Goal: Task Accomplishment & Management: Use online tool/utility

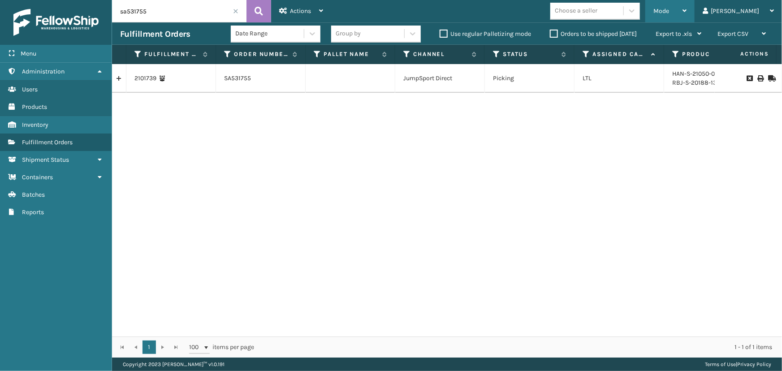
drag, startPoint x: 692, startPoint y: 9, endPoint x: 697, endPoint y: 35, distance: 27.0
click at [669, 9] on span "Mode" at bounding box center [661, 11] width 16 height 8
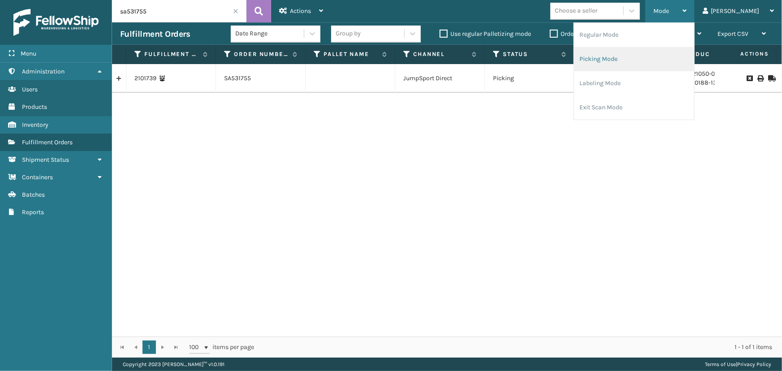
click at [653, 58] on li "Picking Mode" at bounding box center [634, 59] width 120 height 24
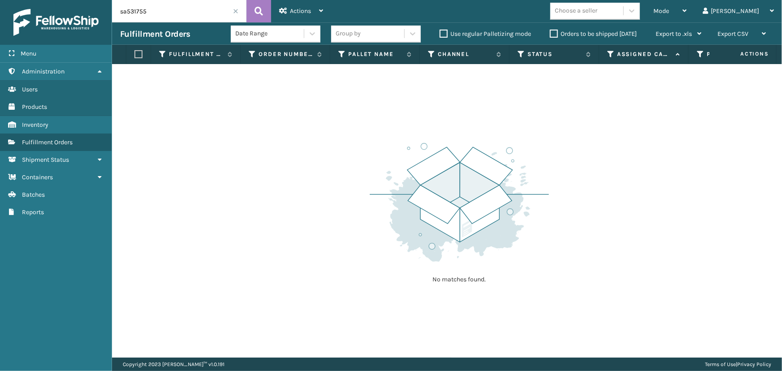
click at [235, 11] on span at bounding box center [235, 11] width 5 height 5
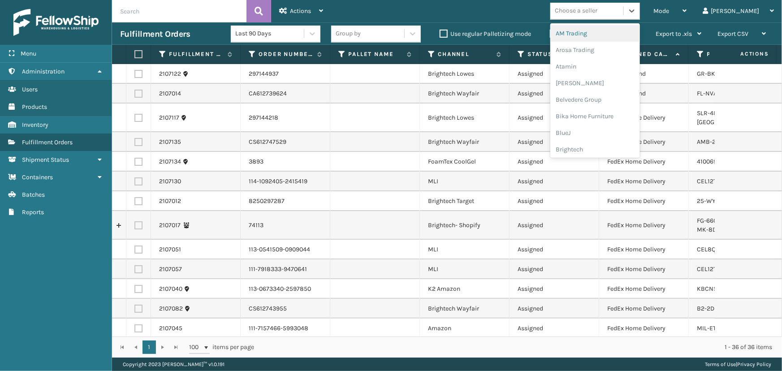
click at [628, 18] on div "Choose a seller" at bounding box center [595, 11] width 90 height 17
click at [605, 84] on div "LifePro Fitness" at bounding box center [595, 82] width 90 height 17
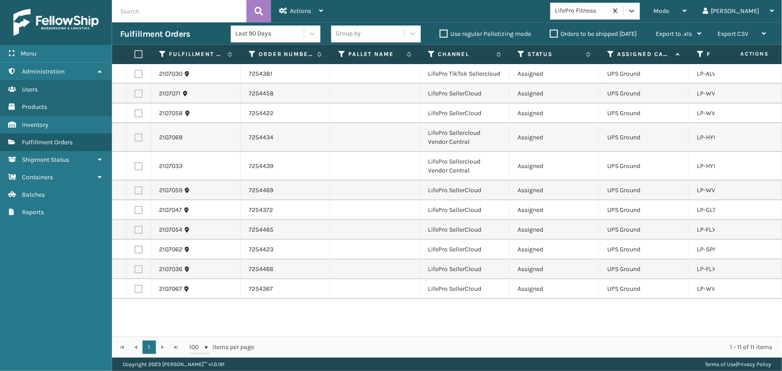
click at [134, 53] on label at bounding box center [136, 54] width 5 height 8
click at [134, 53] on input "checkbox" at bounding box center [134, 55] width 0 height 6
checkbox input "true"
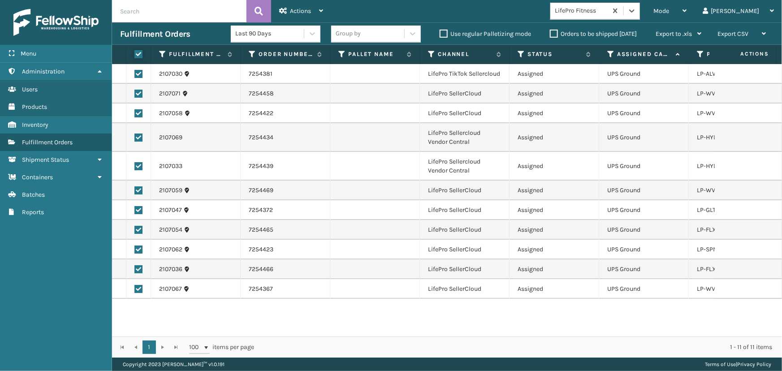
checkbox input "true"
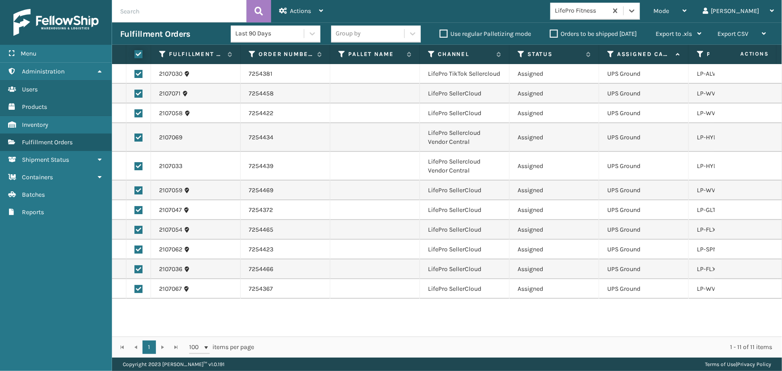
checkbox input "true"
click at [310, 0] on div "Actions" at bounding box center [301, 11] width 44 height 22
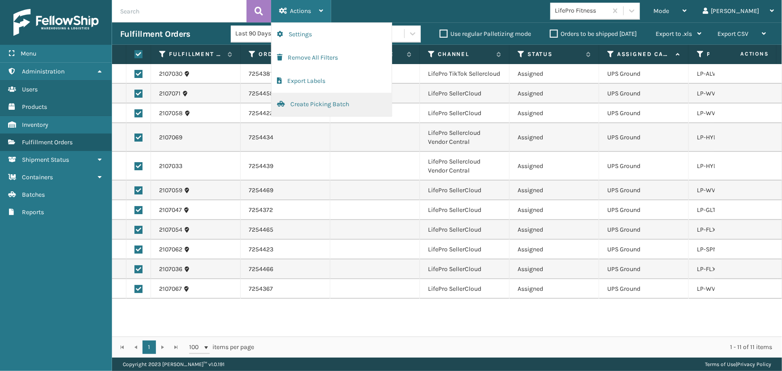
click at [334, 107] on button "Create Picking Batch" at bounding box center [332, 104] width 120 height 23
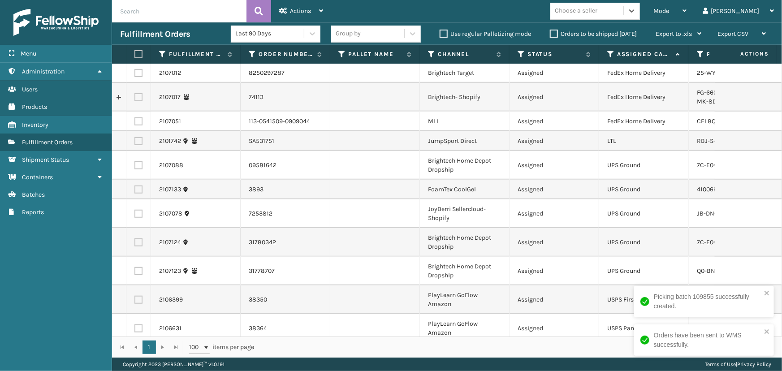
scroll to position [289, 0]
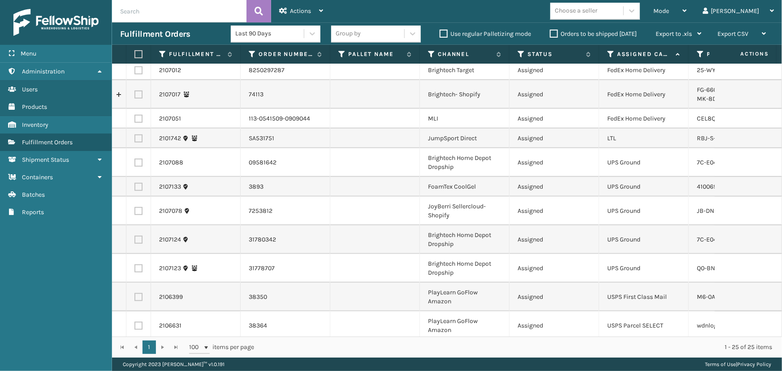
click at [140, 159] on label at bounding box center [138, 163] width 8 height 8
click at [135, 159] on input "checkbox" at bounding box center [134, 162] width 0 height 6
checkbox input "true"
click at [138, 183] on label at bounding box center [138, 187] width 8 height 8
click at [135, 183] on input "checkbox" at bounding box center [134, 186] width 0 height 6
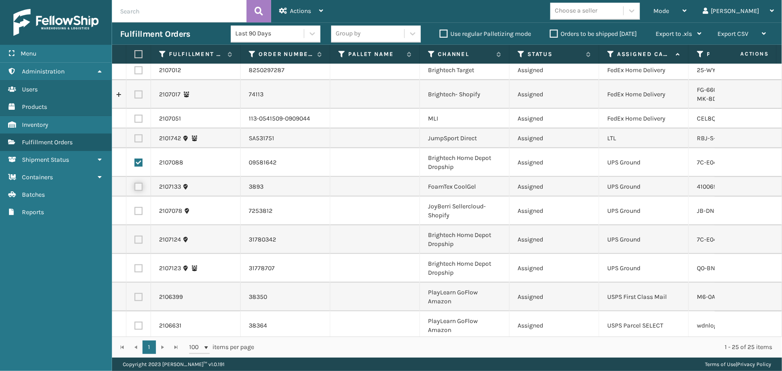
checkbox input "true"
click at [138, 207] on label at bounding box center [138, 211] width 8 height 8
click at [135, 207] on input "checkbox" at bounding box center [134, 210] width 0 height 6
checkbox input "true"
click at [138, 236] on label at bounding box center [138, 240] width 8 height 8
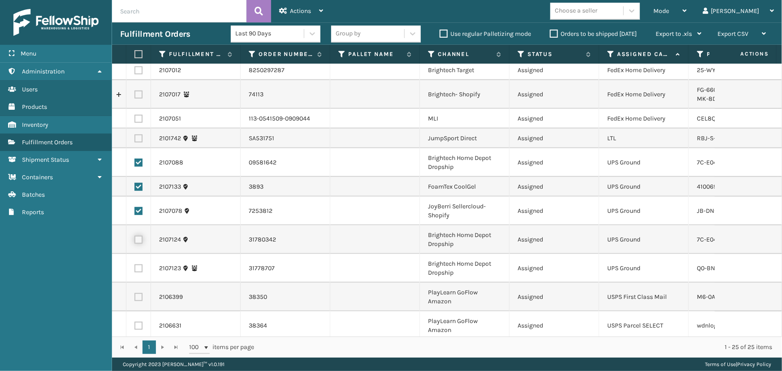
click at [135, 236] on input "checkbox" at bounding box center [134, 239] width 0 height 6
checkbox input "true"
drag, startPoint x: 138, startPoint y: 259, endPoint x: 139, endPoint y: 271, distance: 12.2
click at [138, 264] on label at bounding box center [138, 268] width 8 height 8
click at [135, 264] on input "checkbox" at bounding box center [134, 267] width 0 height 6
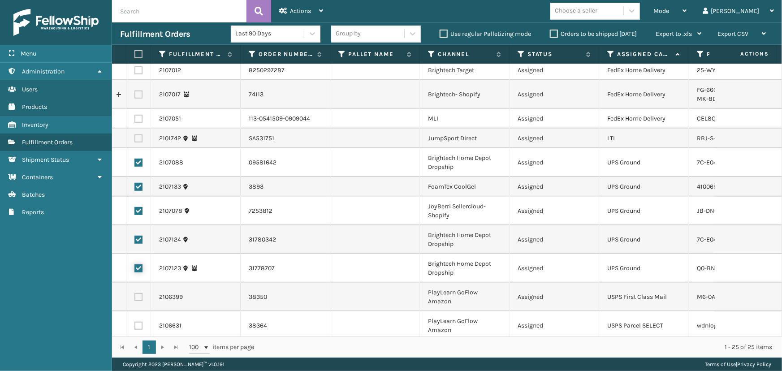
checkbox input "true"
click at [141, 293] on label at bounding box center [138, 297] width 8 height 8
click at [135, 293] on input "checkbox" at bounding box center [134, 296] width 0 height 6
checkbox input "true"
click at [139, 322] on label at bounding box center [138, 326] width 8 height 8
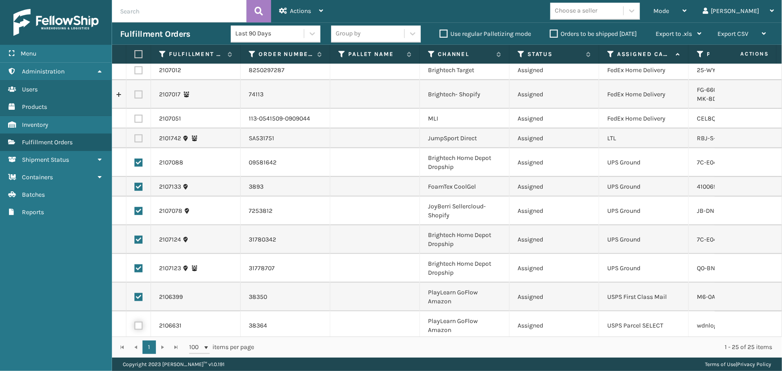
click at [135, 322] on input "checkbox" at bounding box center [134, 325] width 0 height 6
checkbox input "true"
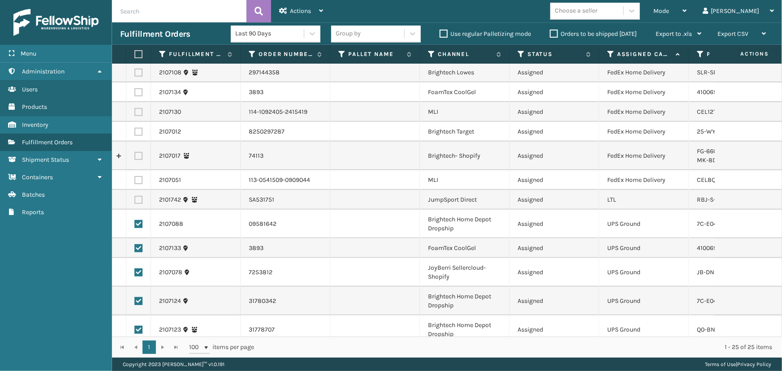
scroll to position [248, 0]
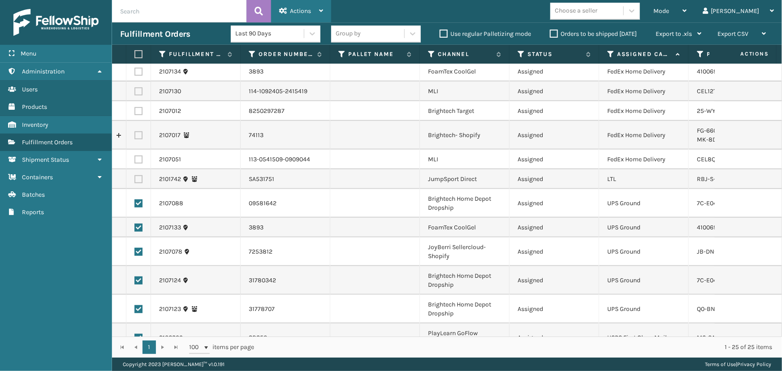
click at [291, 13] on span "Actions" at bounding box center [300, 11] width 21 height 8
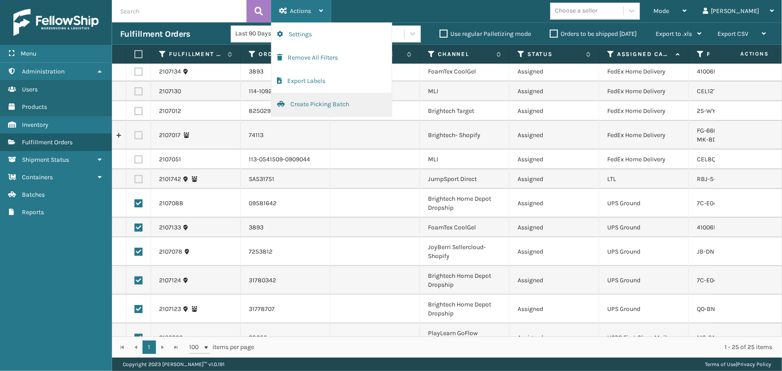
click at [332, 105] on button "Create Picking Batch" at bounding box center [332, 104] width 120 height 23
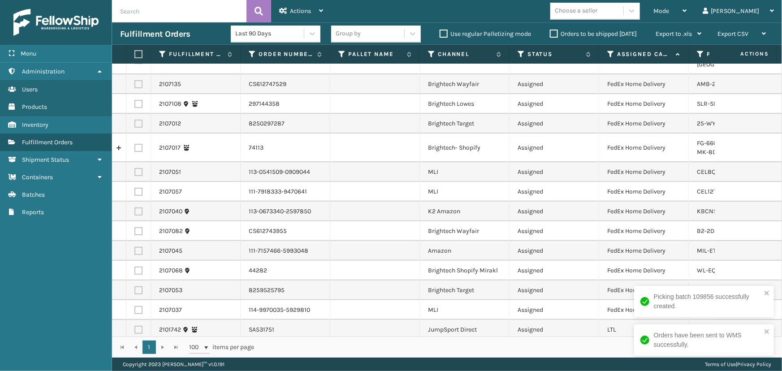
scroll to position [0, 0]
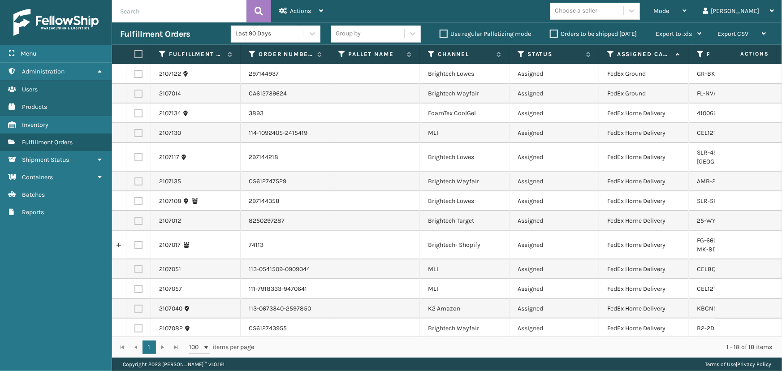
click at [555, 34] on label "Orders to be shipped [DATE]" at bounding box center [593, 34] width 87 height 8
click at [550, 34] on input "Orders to be shipped [DATE]" at bounding box center [550, 32] width 0 height 6
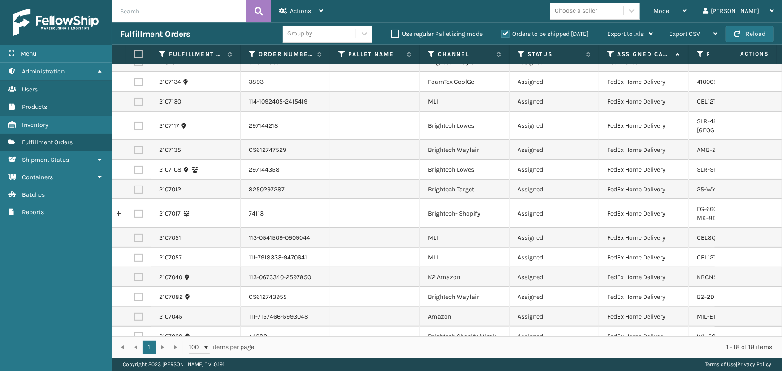
scroll to position [97, 0]
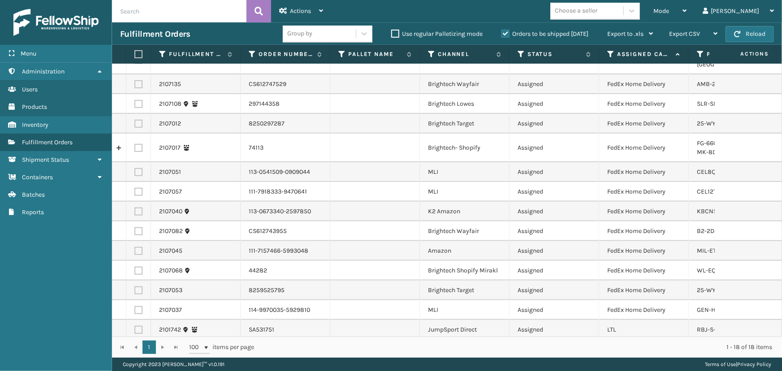
click at [136, 53] on label at bounding box center [136, 54] width 5 height 8
click at [135, 53] on input "checkbox" at bounding box center [134, 55] width 0 height 6
checkbox input "true"
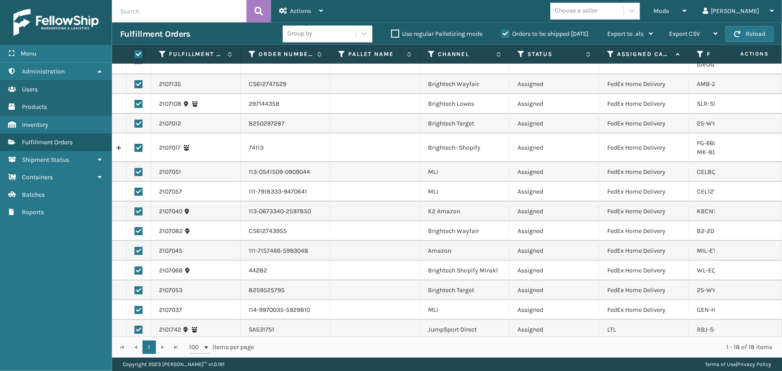
checkbox input "true"
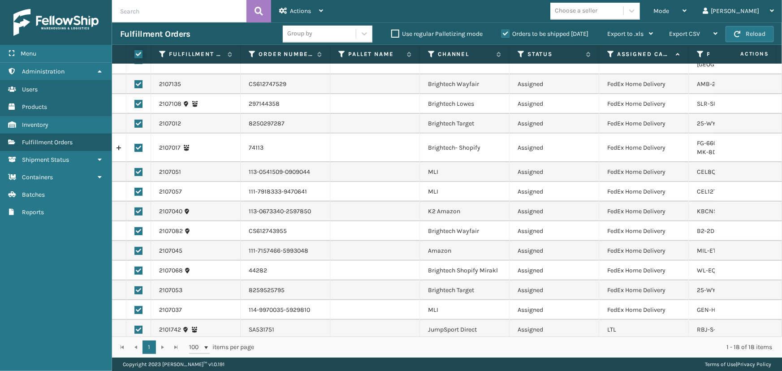
checkbox input "true"
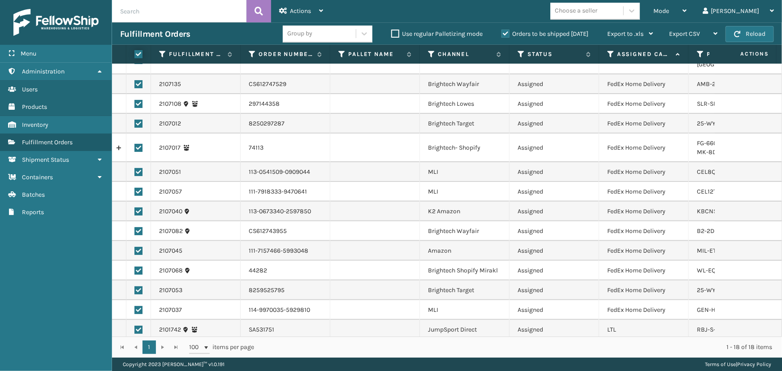
checkbox input "true"
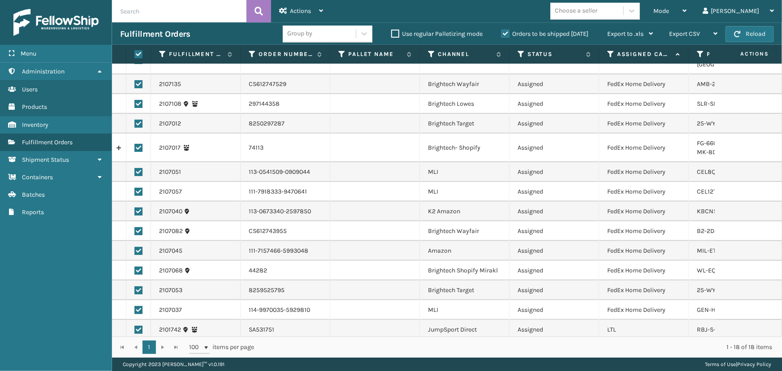
click at [138, 326] on label at bounding box center [138, 330] width 8 height 8
click at [135, 326] on input "checkbox" at bounding box center [134, 329] width 0 height 6
checkbox input "false"
click at [290, 3] on div "Actions" at bounding box center [301, 11] width 44 height 22
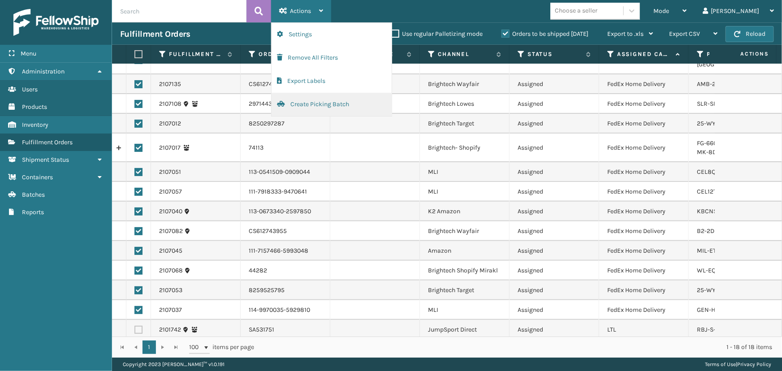
click at [311, 104] on button "Create Picking Batch" at bounding box center [332, 104] width 120 height 23
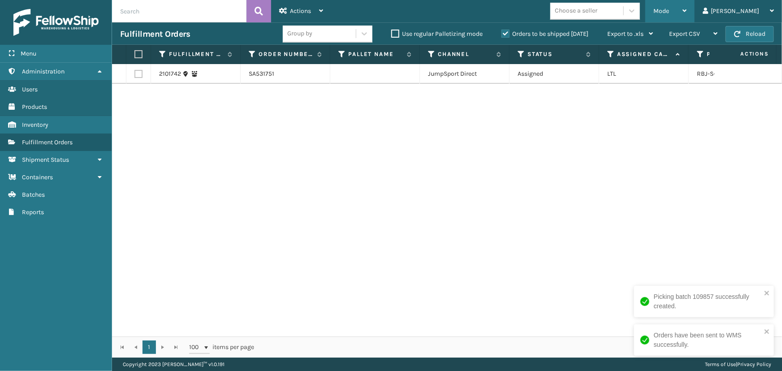
click at [669, 13] on span "Mode" at bounding box center [661, 11] width 16 height 8
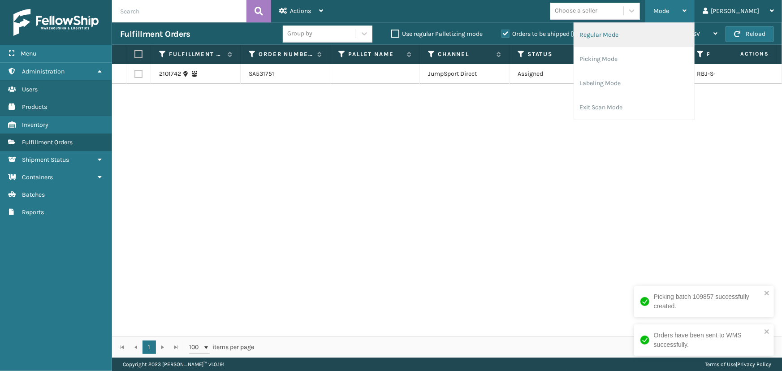
click at [647, 38] on li "Regular Mode" at bounding box center [634, 35] width 120 height 24
